Goal: Task Accomplishment & Management: Manage account settings

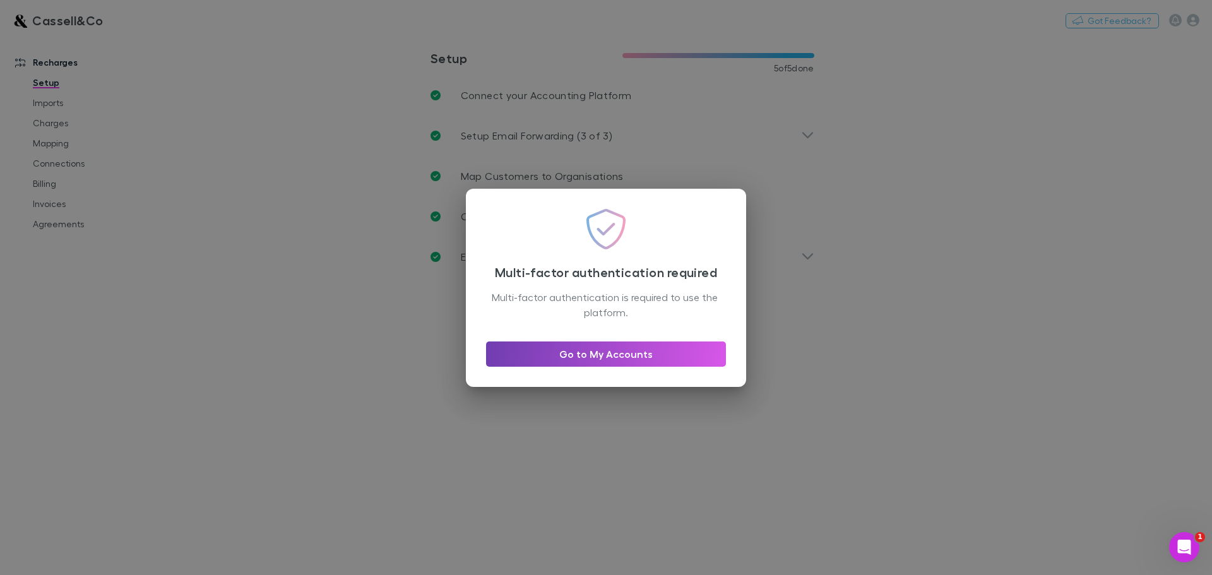
click at [585, 359] on link "Go to My Accounts" at bounding box center [606, 354] width 240 height 25
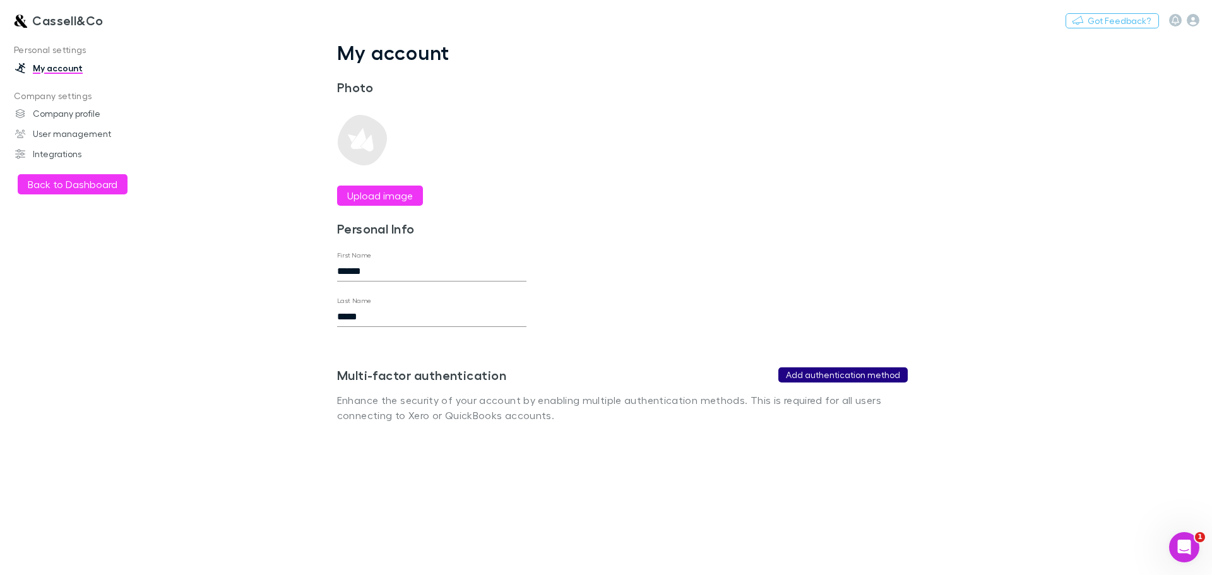
click at [828, 372] on button "Add authentication method" at bounding box center [842, 374] width 129 height 15
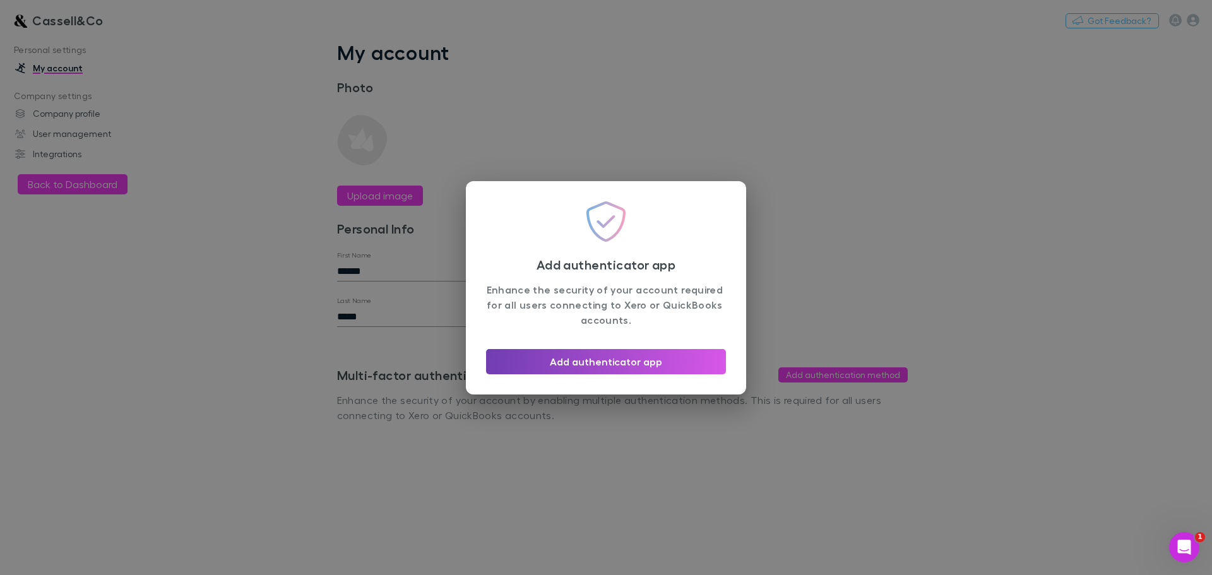
click at [568, 363] on button "Add authenticator app" at bounding box center [606, 361] width 240 height 25
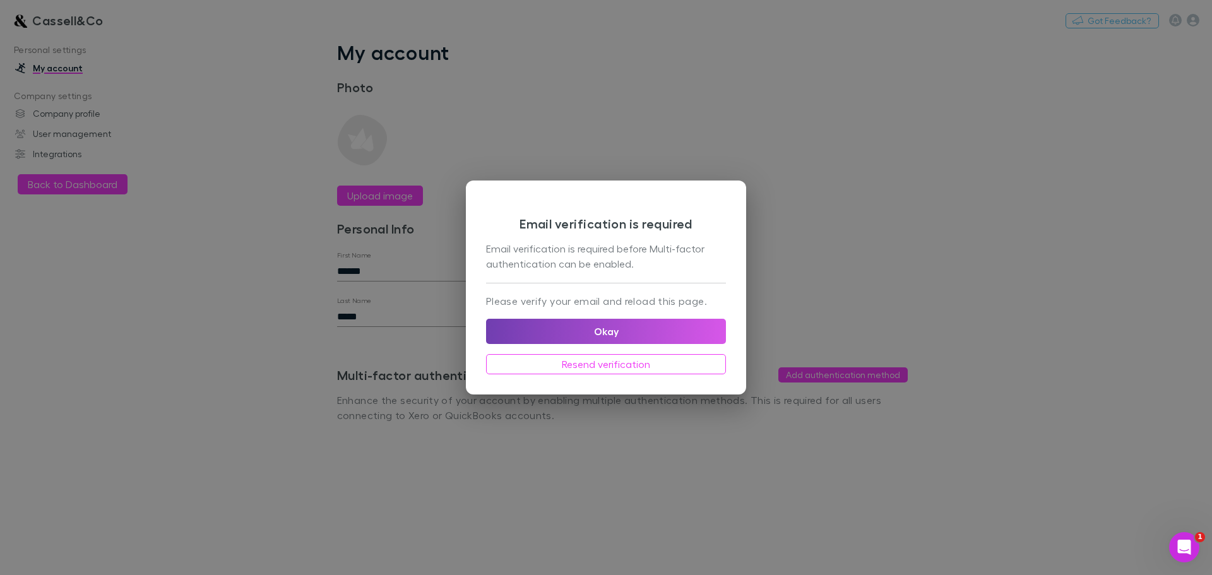
click at [599, 324] on button "Okay" at bounding box center [606, 331] width 240 height 25
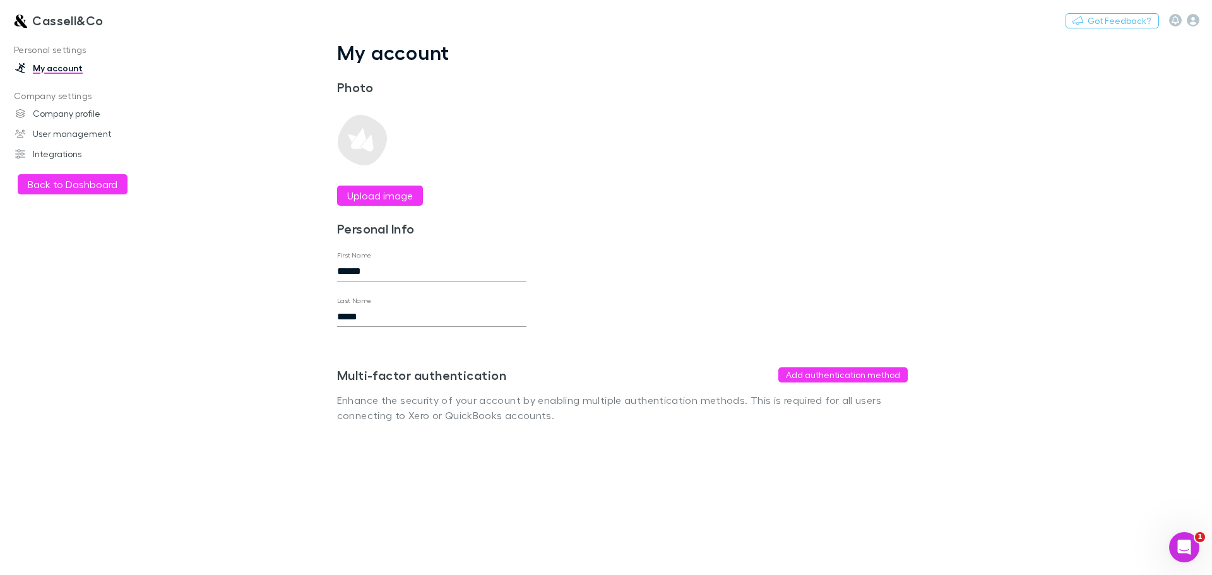
click at [852, 366] on div "Multi-factor authentication Add authentication method Enhance the security of y…" at bounding box center [622, 375] width 571 height 96
click at [852, 371] on button "Add authentication method" at bounding box center [842, 374] width 129 height 15
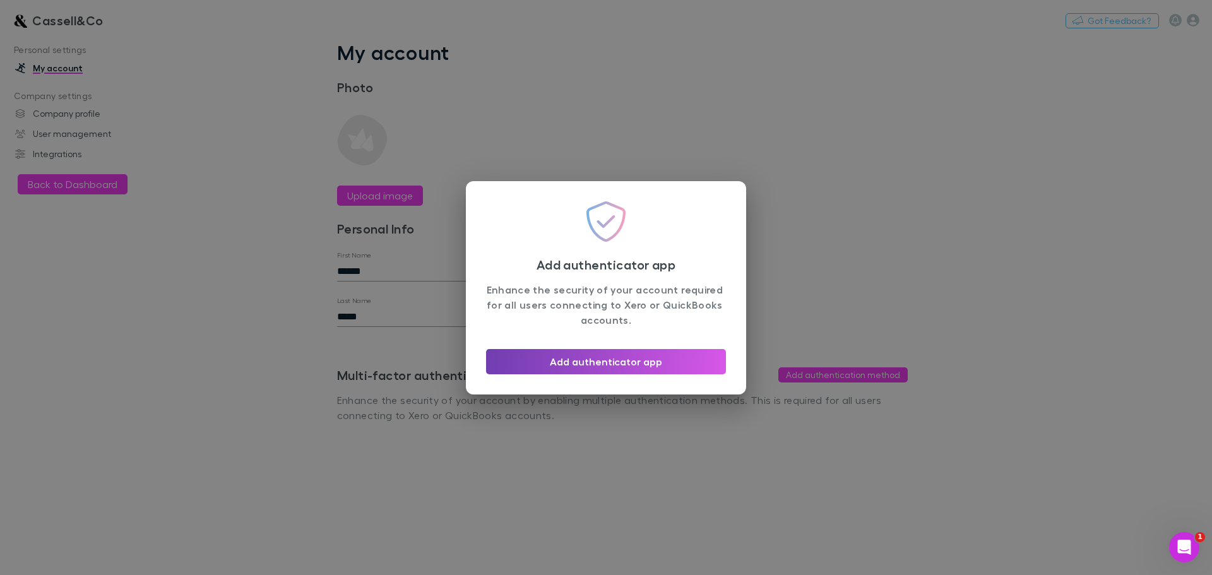
click at [603, 364] on button "Add authenticator app" at bounding box center [606, 361] width 240 height 25
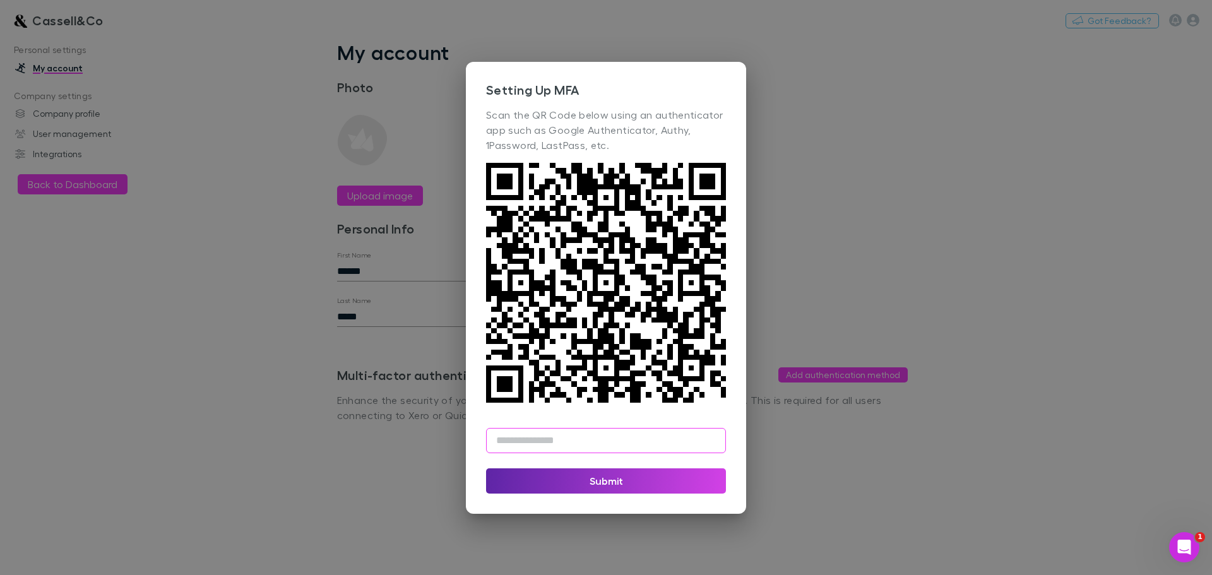
click at [563, 443] on input "text" at bounding box center [606, 440] width 240 height 25
paste input "******"
type input "******"
click at [703, 479] on button "Submit" at bounding box center [606, 480] width 240 height 25
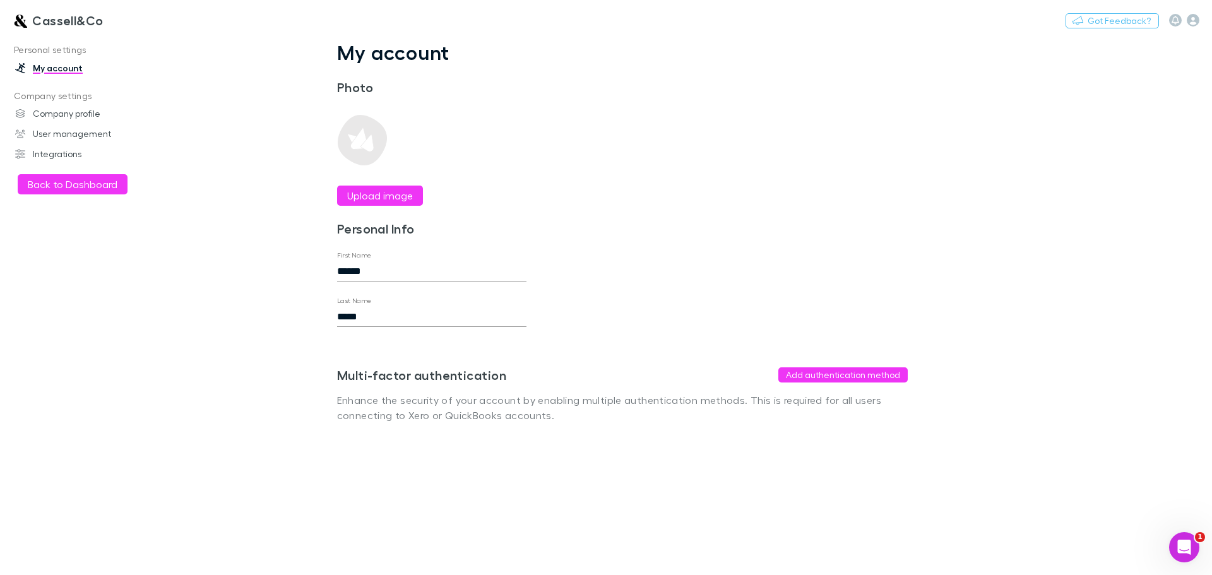
click at [602, 481] on main "My account Photo Upload image Personal Info First Name ****** Last Name ***** S…" at bounding box center [688, 305] width 1049 height 540
click at [48, 21] on h3 "Cassell&Co" at bounding box center [67, 20] width 71 height 15
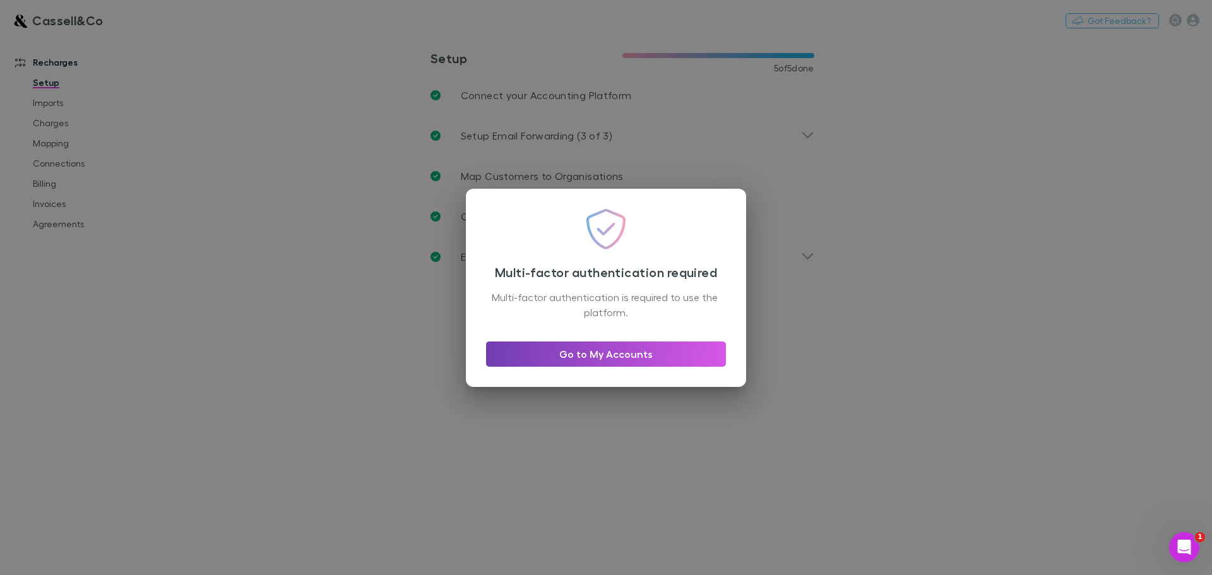
click at [585, 358] on link "Go to My Accounts" at bounding box center [606, 354] width 240 height 25
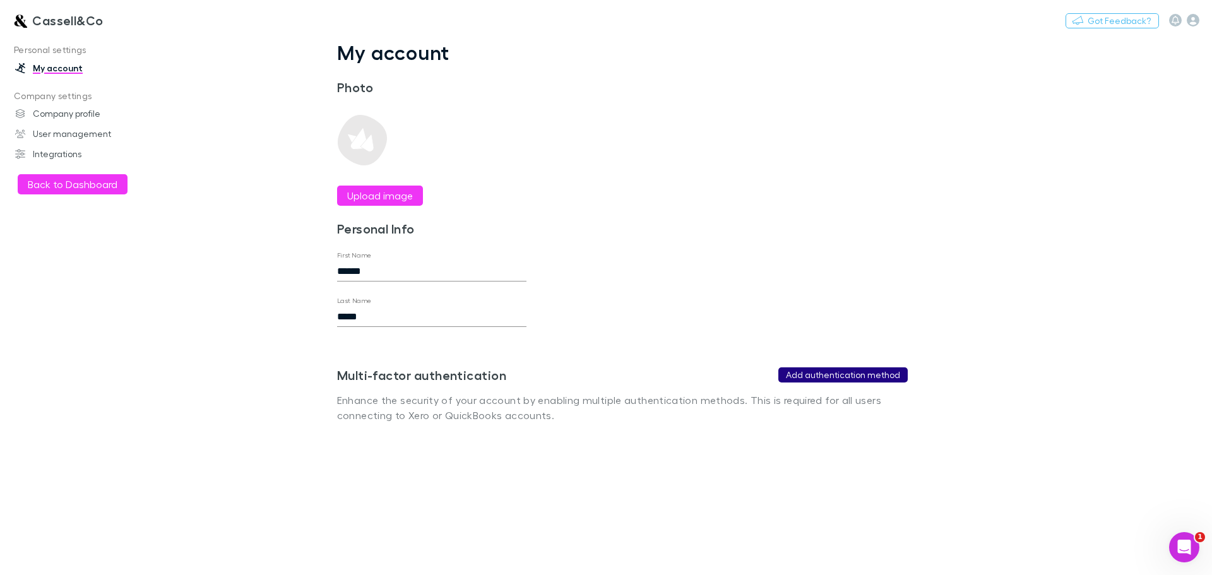
click at [830, 378] on button "Add authentication method" at bounding box center [842, 374] width 129 height 15
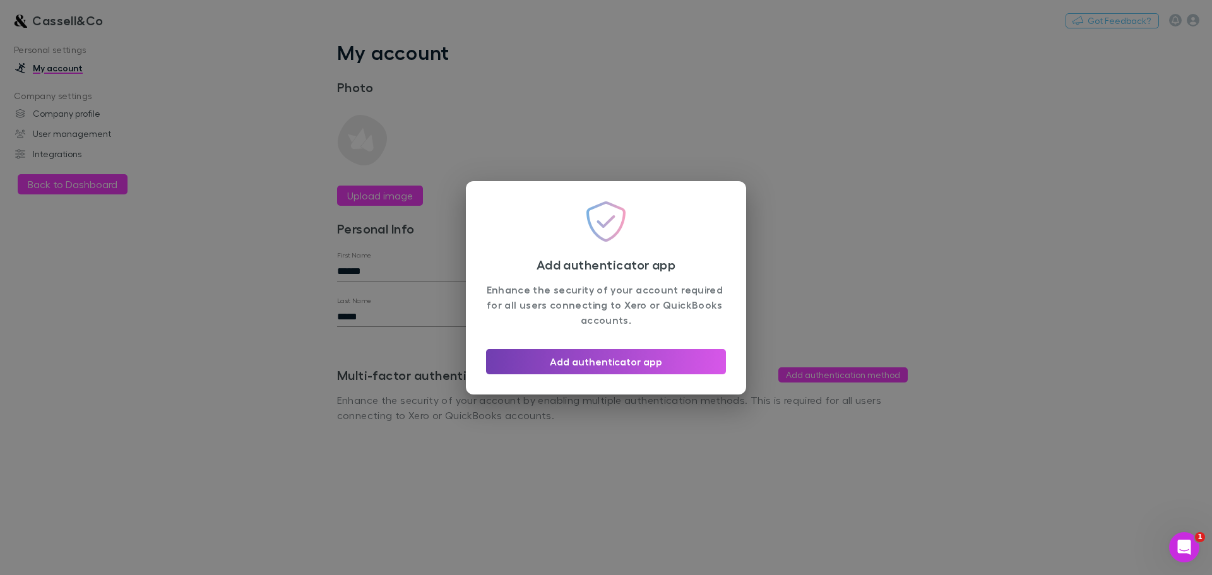
click at [601, 359] on button "Add authenticator app" at bounding box center [606, 361] width 240 height 25
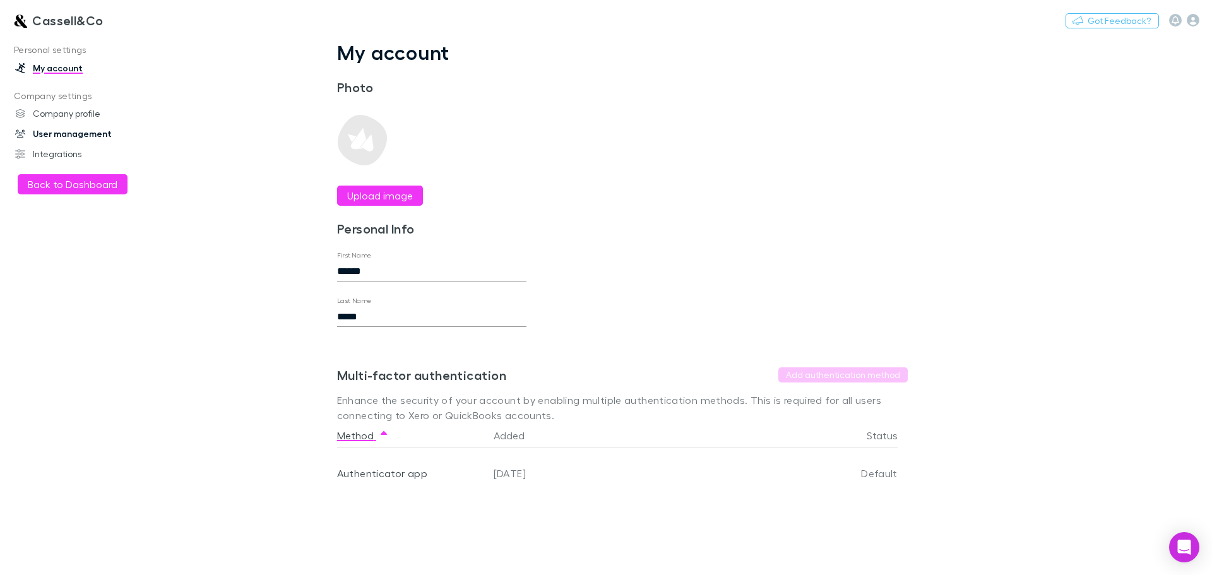
click at [75, 129] on link "User management" at bounding box center [87, 134] width 168 height 20
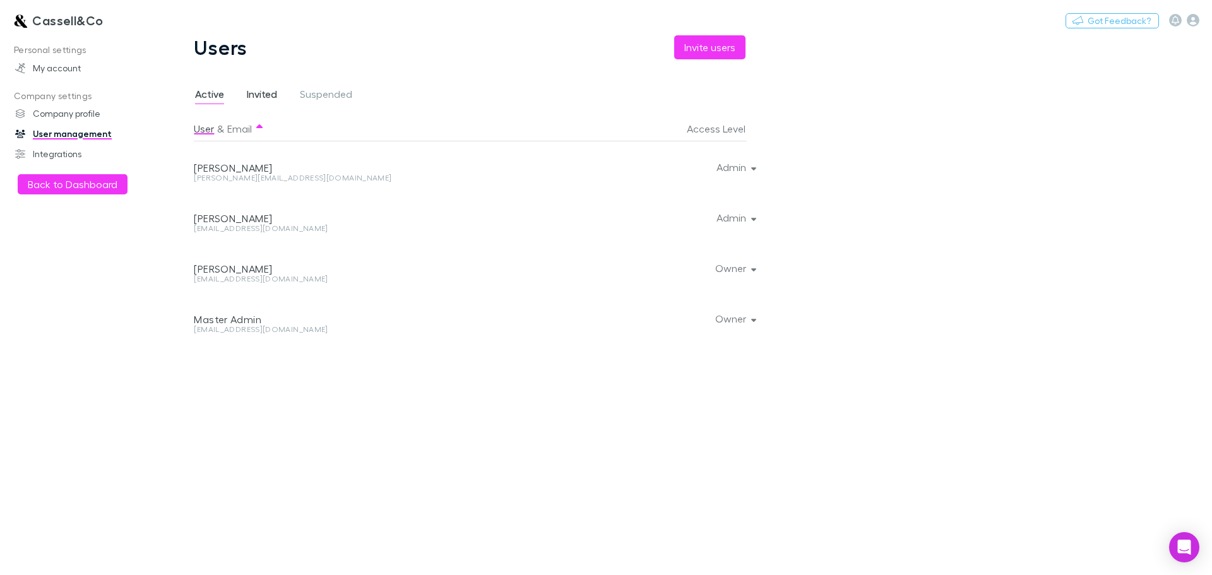
click at [257, 94] on span "Invited" at bounding box center [262, 96] width 30 height 16
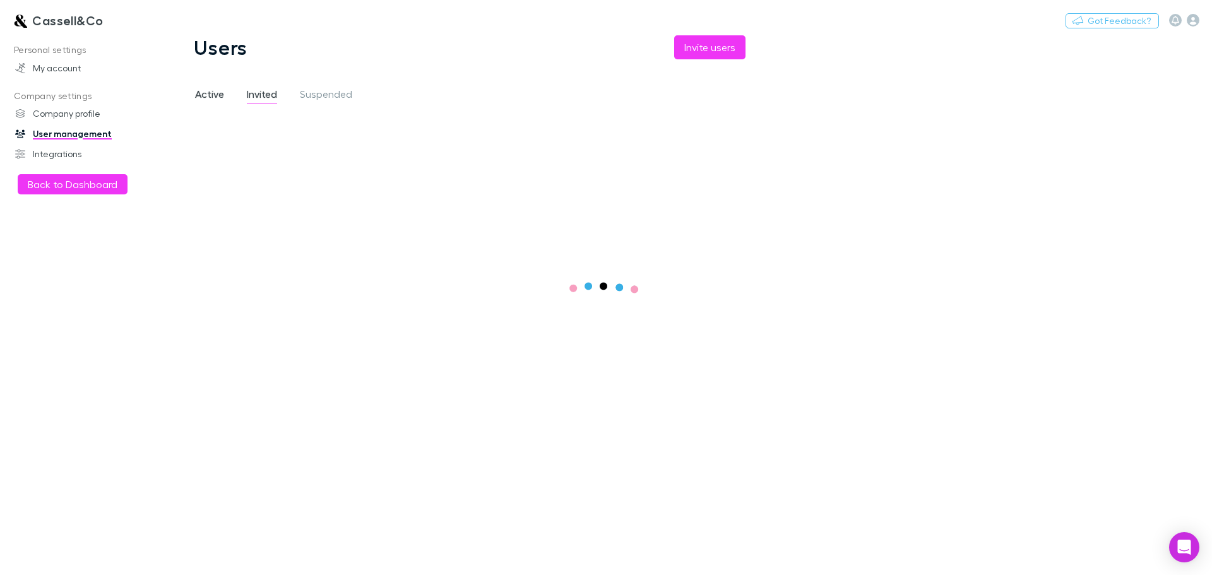
click at [201, 88] on span "Active" at bounding box center [209, 96] width 29 height 16
